Goal: Information Seeking & Learning: Learn about a topic

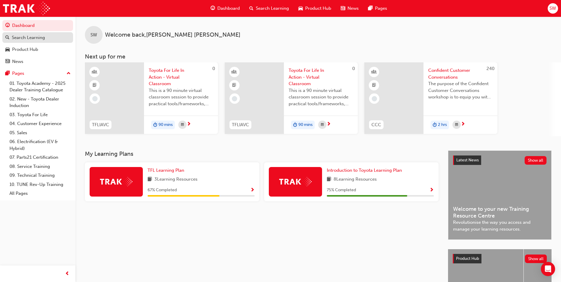
click at [45, 38] on div "Search Learning" at bounding box center [28, 37] width 33 height 7
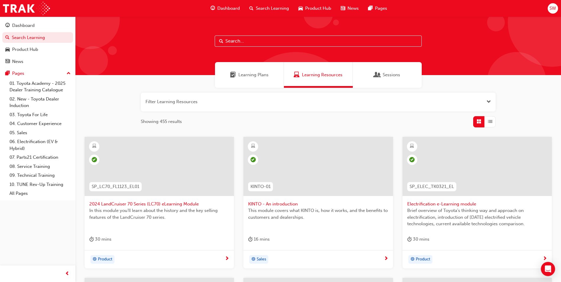
click at [208, 95] on button "button" at bounding box center [318, 102] width 355 height 19
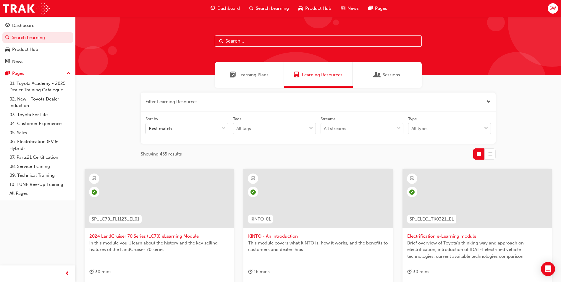
click at [204, 129] on div "Best match" at bounding box center [182, 129] width 73 height 10
click at [149, 129] on input "Sort by Best match" at bounding box center [149, 128] width 1 height 5
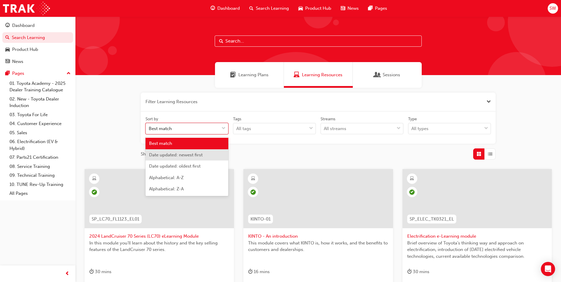
click at [204, 158] on div "Date updated: newest first" at bounding box center [187, 155] width 83 height 12
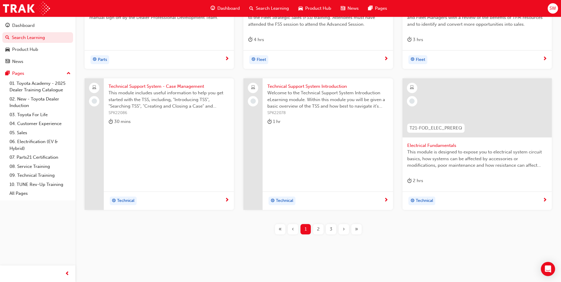
scroll to position [232, 0]
click at [318, 230] on span "2" at bounding box center [318, 229] width 3 height 7
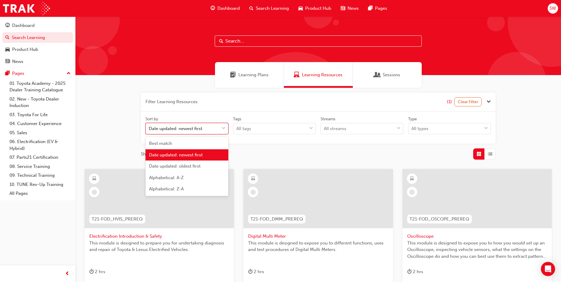
click at [209, 128] on div "Date updated: newest first" at bounding box center [182, 129] width 73 height 10
click at [149, 128] on input "Sort by option Date updated: newest first, selected. option Date updated: newes…" at bounding box center [149, 128] width 1 height 5
click at [207, 141] on div "Best match" at bounding box center [187, 144] width 83 height 12
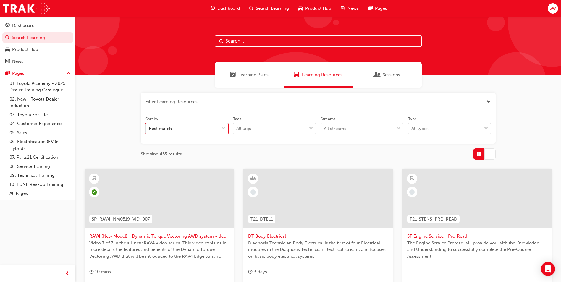
click at [189, 103] on button "button" at bounding box center [318, 102] width 355 height 19
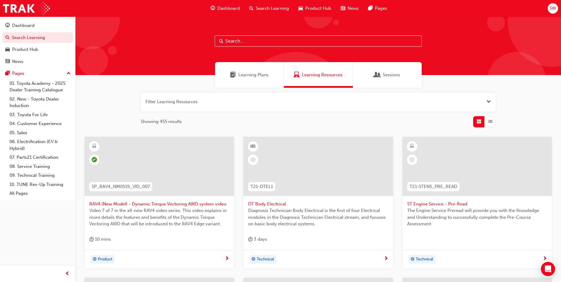
click at [189, 103] on button "button" at bounding box center [318, 102] width 355 height 19
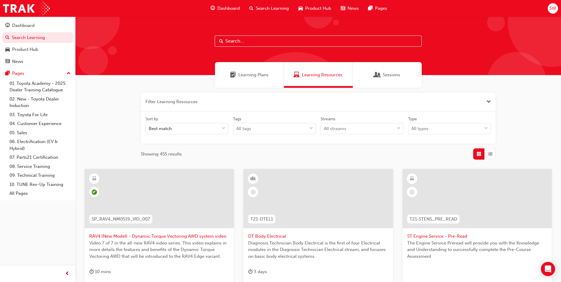
click at [286, 40] on input "text" at bounding box center [318, 40] width 207 height 11
type input "48"
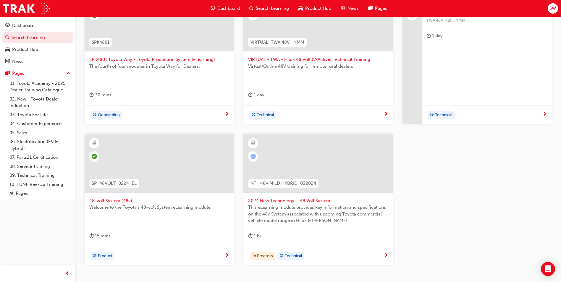
scroll to position [177, 0]
click at [122, 201] on span "48-volt System (48v)" at bounding box center [159, 200] width 140 height 7
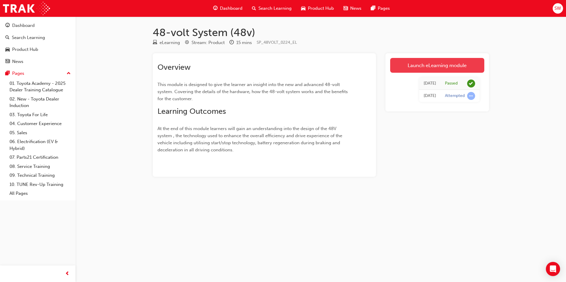
click at [405, 65] on link "Launch eLearning module" at bounding box center [437, 65] width 94 height 15
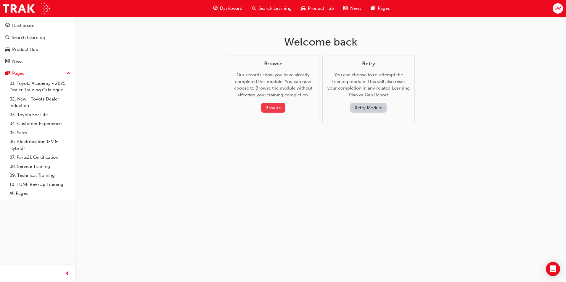
click at [281, 109] on button "Browse" at bounding box center [273, 108] width 24 height 10
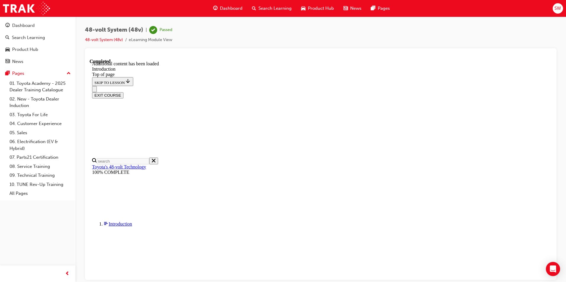
scroll to position [228, 0]
